Goal: Task Accomplishment & Management: Manage account settings

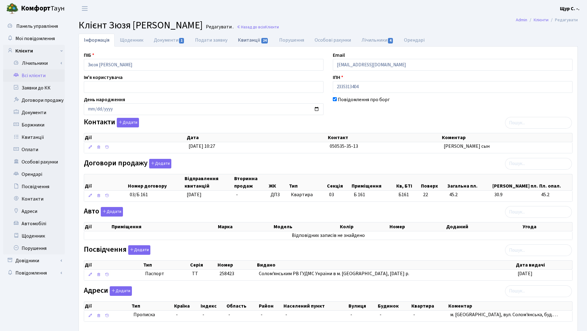
click at [251, 38] on link "Квитанції 24" at bounding box center [253, 40] width 41 height 13
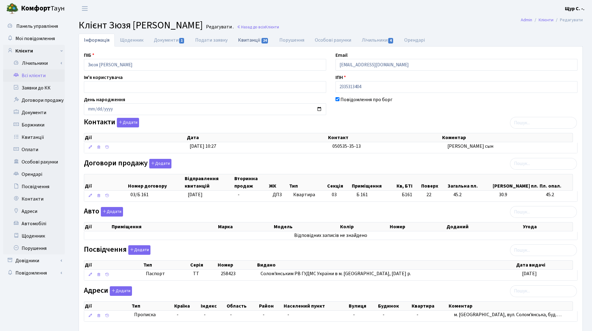
select select "25"
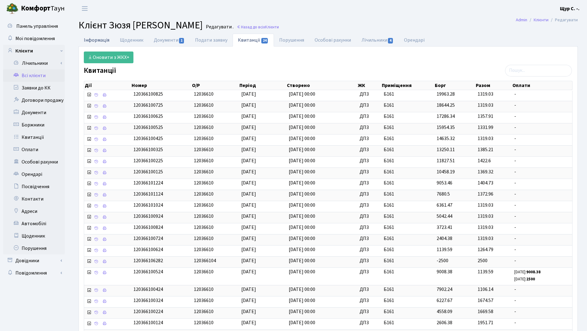
click at [99, 40] on link "Інформація" at bounding box center [97, 40] width 36 height 13
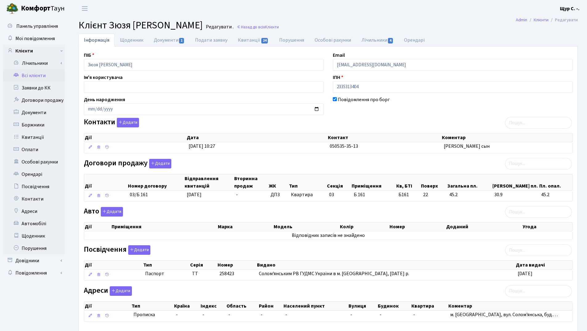
click at [43, 75] on link "Всі клієнти" at bounding box center [34, 75] width 62 height 12
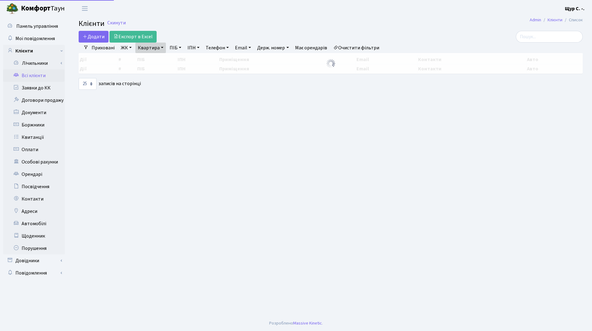
select select "25"
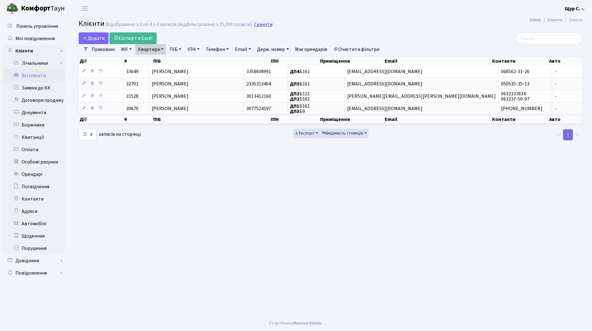
click at [263, 23] on link "Скинути" at bounding box center [263, 25] width 18 height 6
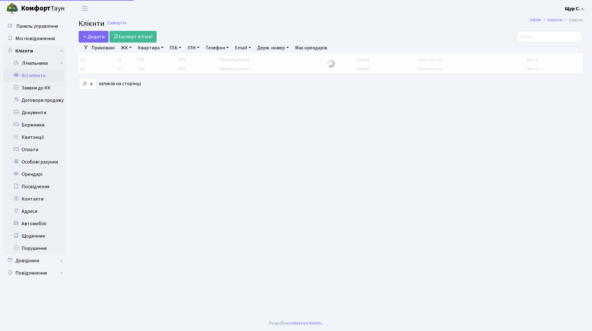
select select "25"
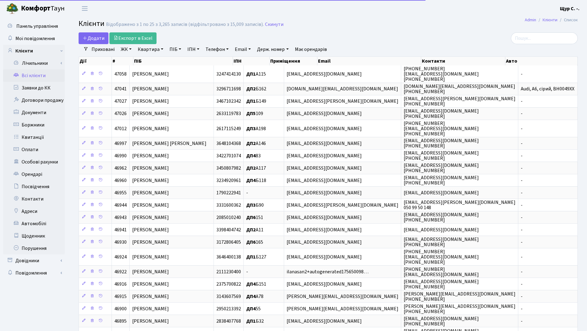
click at [172, 48] on link "ПІБ" at bounding box center [175, 49] width 17 height 10
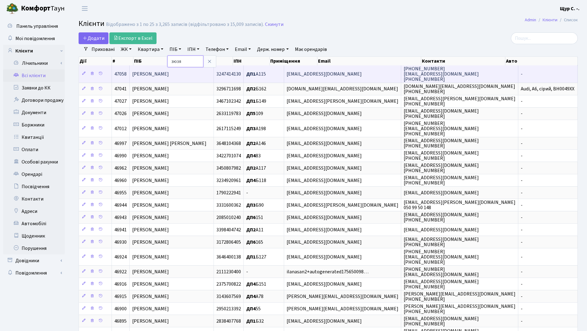
type input "зюзя"
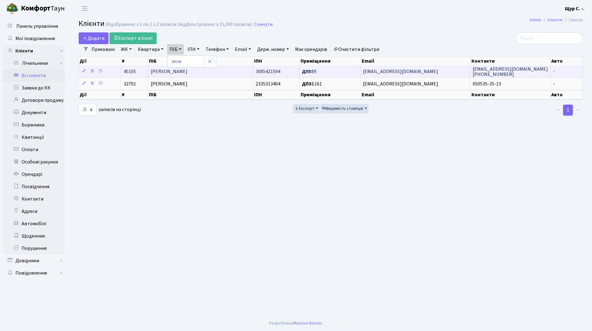
click at [210, 76] on td "[PERSON_NAME]" at bounding box center [200, 71] width 105 height 12
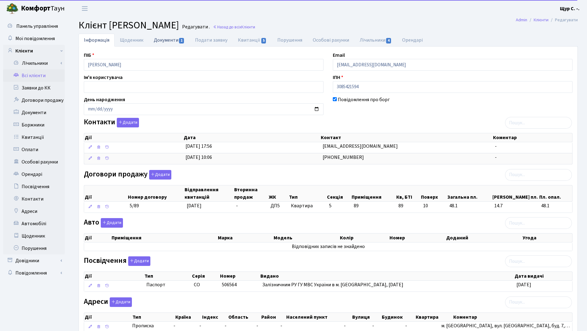
click at [160, 39] on link "Документи 1" at bounding box center [169, 40] width 41 height 13
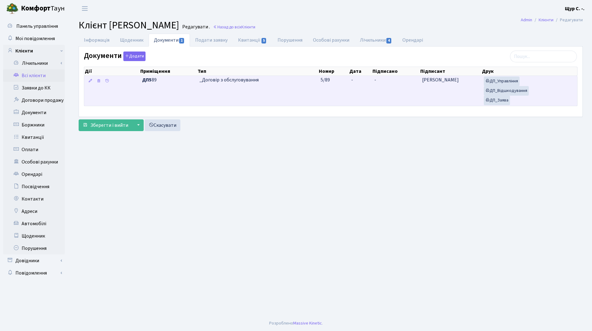
click at [182, 89] on td "ДП5 89" at bounding box center [168, 91] width 57 height 30
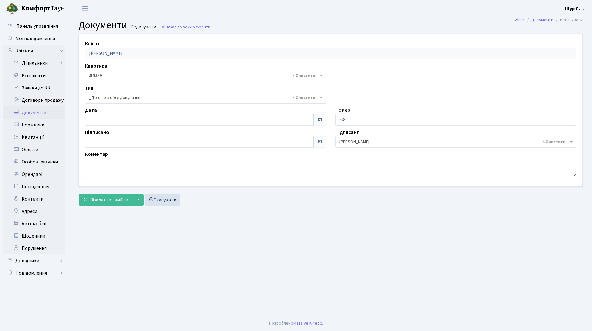
select select "289"
type input "[DATE]"
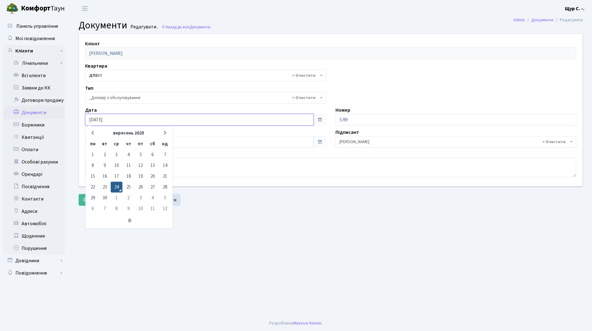
click at [129, 122] on input "[DATE]" at bounding box center [199, 120] width 228 height 12
click at [218, 216] on main "Admin Документи Редагувати Документи Редагувати . Назад до всіх Документи Клієн…" at bounding box center [330, 166] width 523 height 298
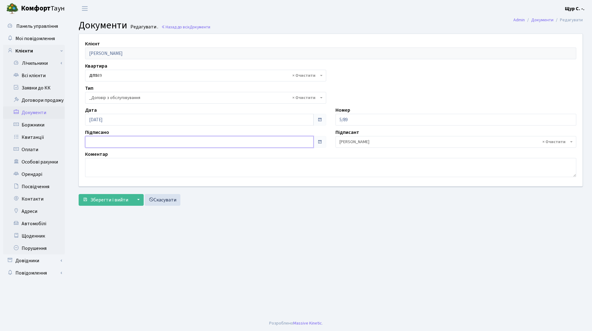
type input "24.09.2025"
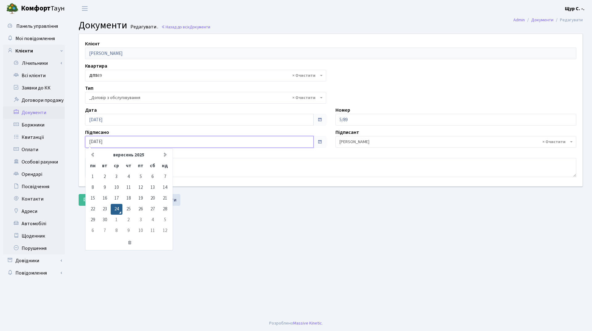
click at [127, 143] on input "24.09.2025" at bounding box center [199, 142] width 228 height 12
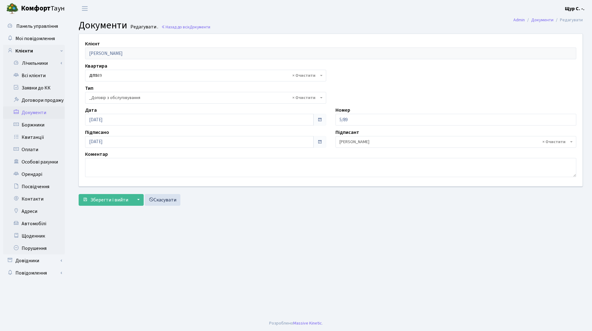
click at [209, 219] on main "Admin Документи Редагувати Документи Редагувати . Назад до всіх Документи Клієн…" at bounding box center [330, 166] width 523 height 298
click at [121, 198] on span "Зберегти і вийти" at bounding box center [109, 199] width 38 height 7
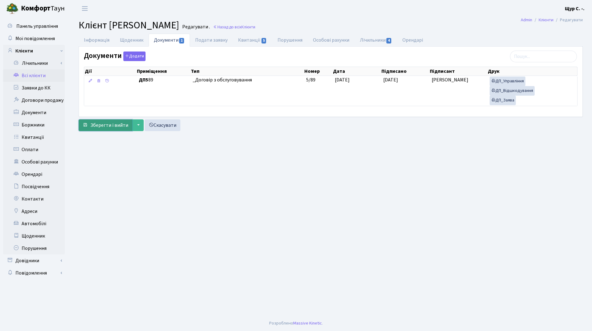
click at [101, 127] on span "Зберегти і вийти" at bounding box center [109, 125] width 38 height 7
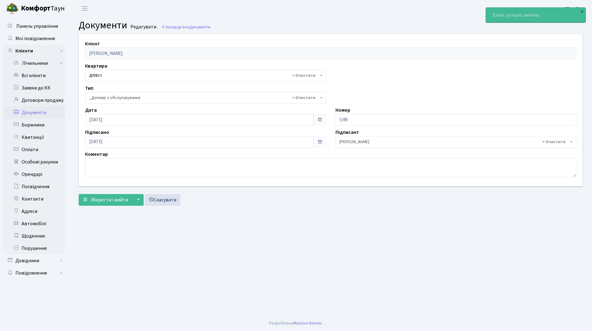
select select "289"
click at [30, 75] on link "Всі клієнти" at bounding box center [34, 75] width 62 height 12
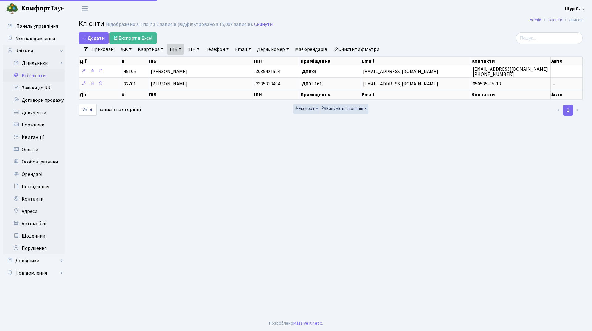
select select "25"
click at [259, 24] on link "Скинути" at bounding box center [263, 25] width 18 height 6
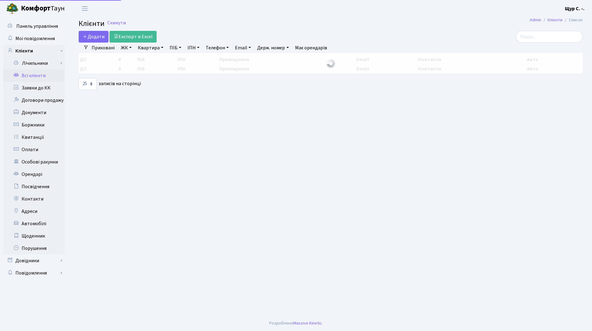
select select "25"
